Goal: Task Accomplishment & Management: Manage account settings

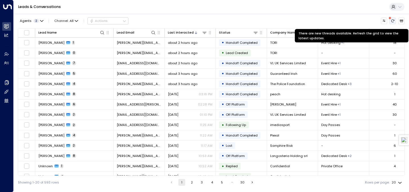
click at [393, 18] on button "There are new threads available. Refresh the grid to view the latest updates." at bounding box center [392, 21] width 7 height 7
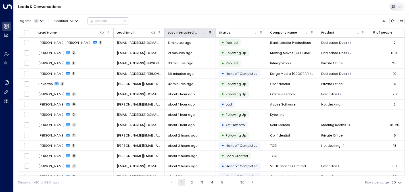
click at [185, 34] on div "Last Interacted" at bounding box center [181, 32] width 26 height 5
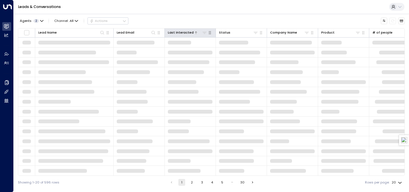
click at [185, 34] on div "Last Interacted" at bounding box center [181, 32] width 26 height 5
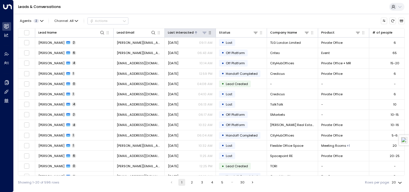
click at [185, 34] on div "Last Interacted" at bounding box center [181, 32] width 26 height 5
